Goal: Find specific page/section: Find specific page/section

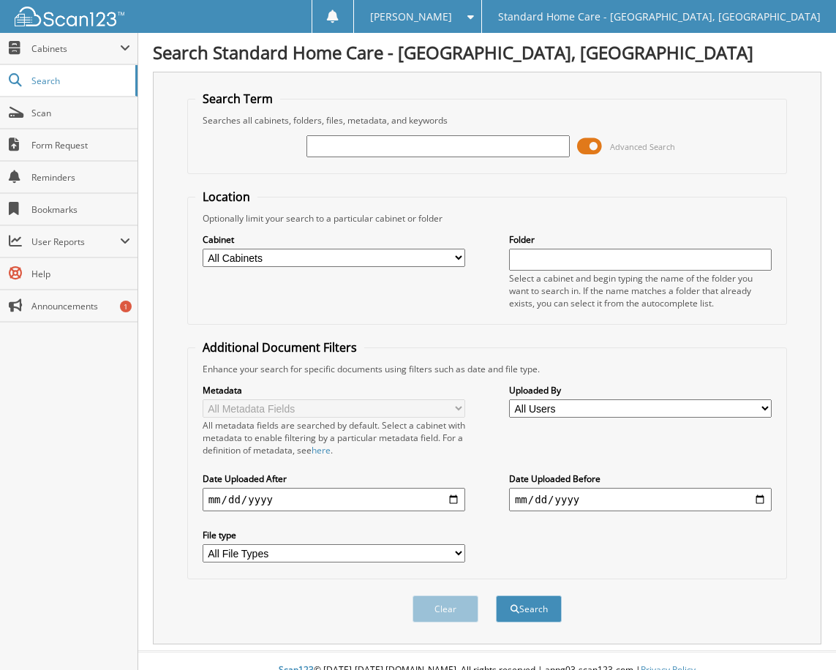
click at [386, 146] on input "text" at bounding box center [438, 146] width 263 height 22
type input "watson"
click at [525, 615] on button "Search" at bounding box center [529, 609] width 66 height 27
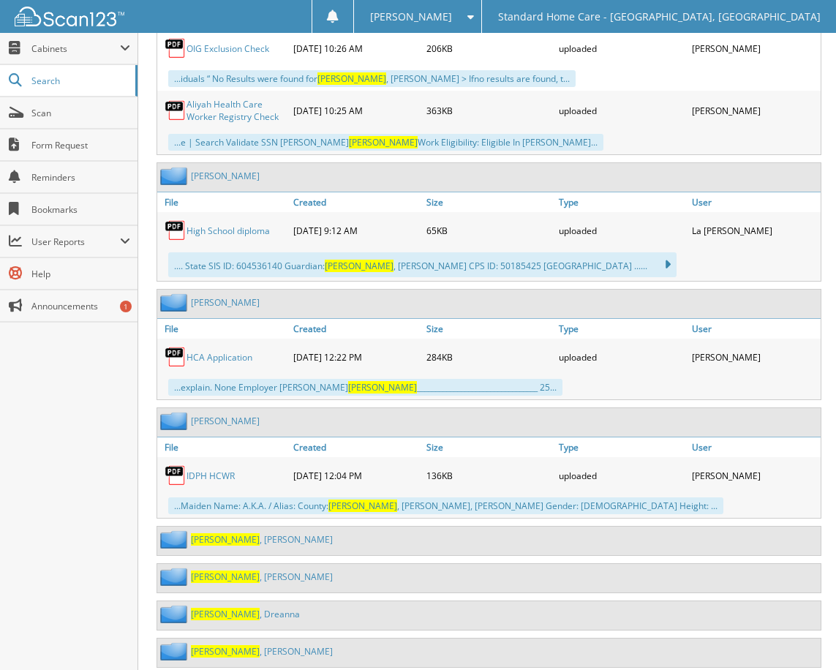
scroll to position [878, 0]
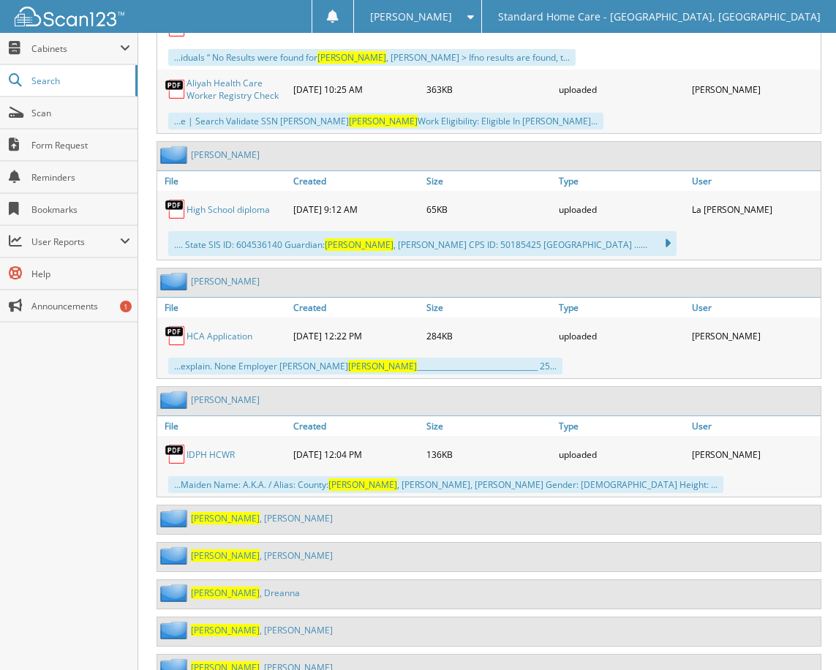
click at [232, 522] on link "Watson , Andrea" at bounding box center [262, 518] width 142 height 12
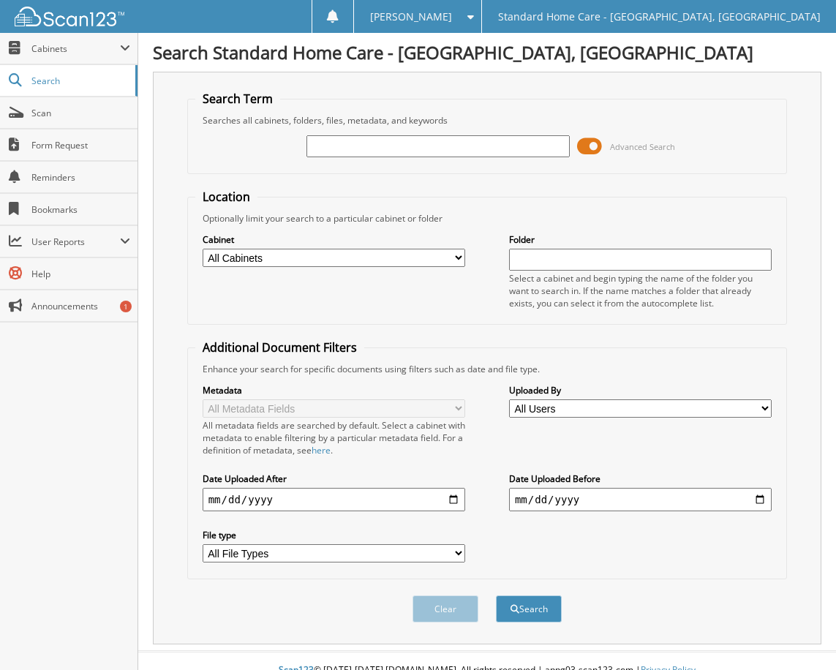
click at [495, 145] on input "text" at bounding box center [438, 146] width 263 height 22
type input "[PERSON_NAME]"
click at [513, 612] on span "submit" at bounding box center [515, 609] width 9 height 9
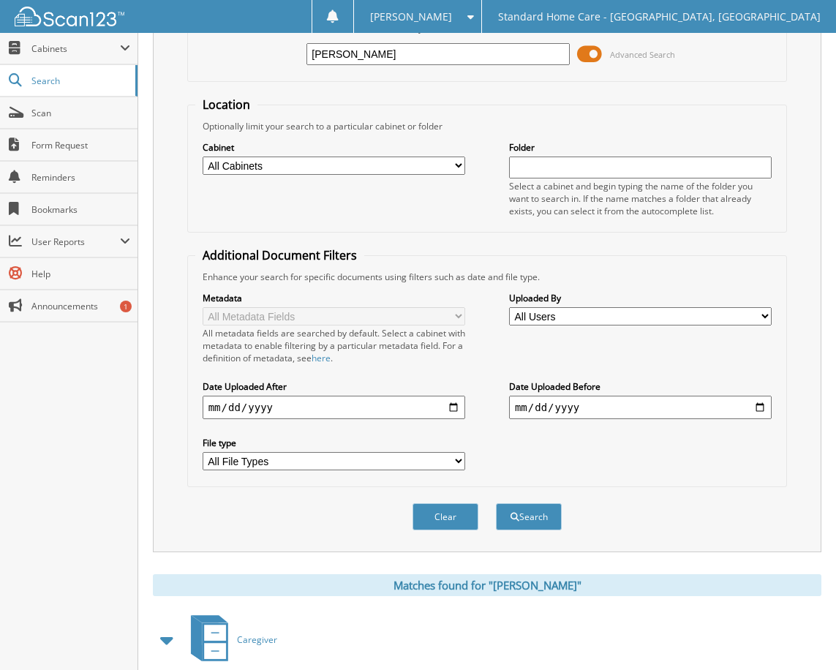
scroll to position [262, 0]
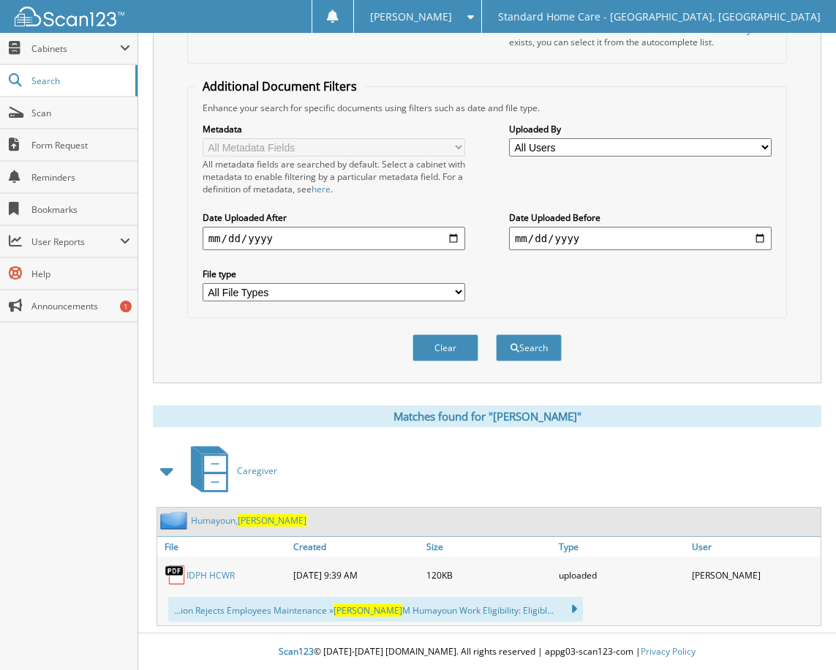
click at [240, 522] on link "Humayoun, Binish" at bounding box center [249, 520] width 116 height 12
